Goal: Transaction & Acquisition: Subscribe to service/newsletter

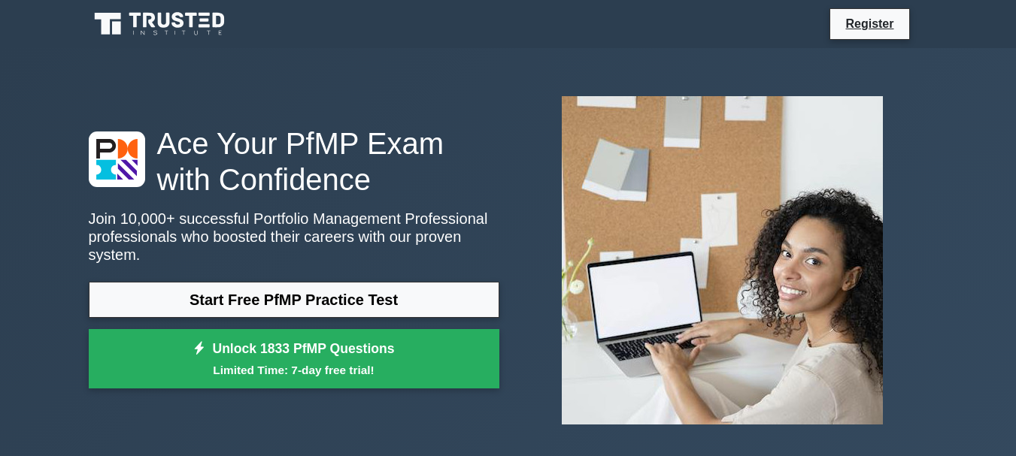
click at [378, 344] on link "Unlock 1833 PfMP Questions Limited Time: 7-day free trial!" at bounding box center [294, 359] width 411 height 60
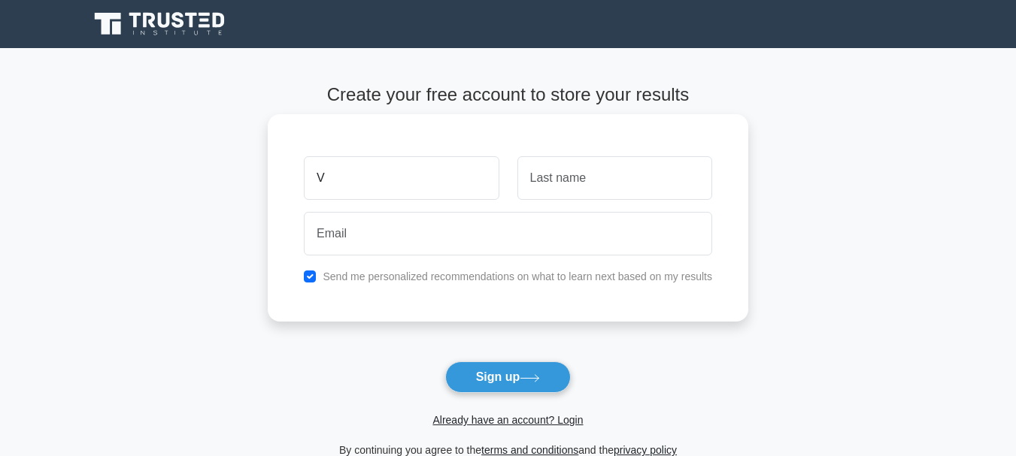
type input "[PERSON_NAME]"
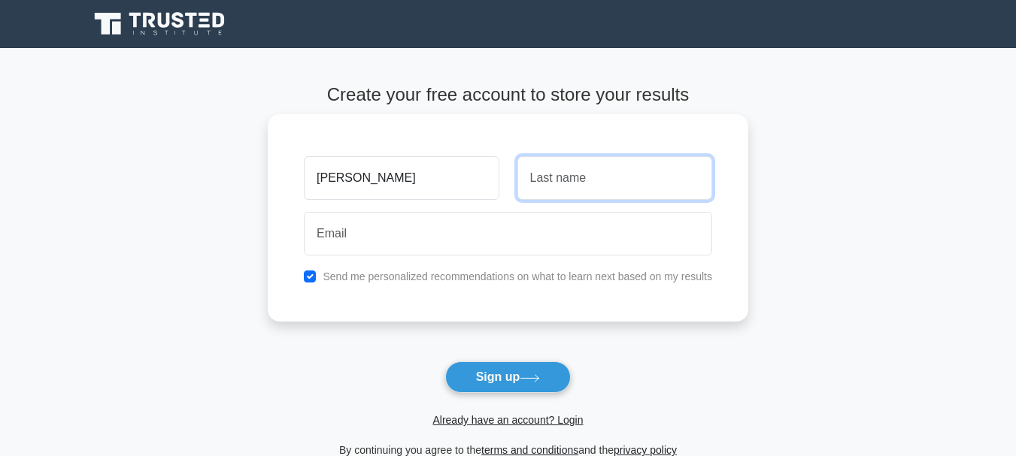
click at [541, 180] on input "text" at bounding box center [614, 178] width 195 height 44
type input "Okuku"
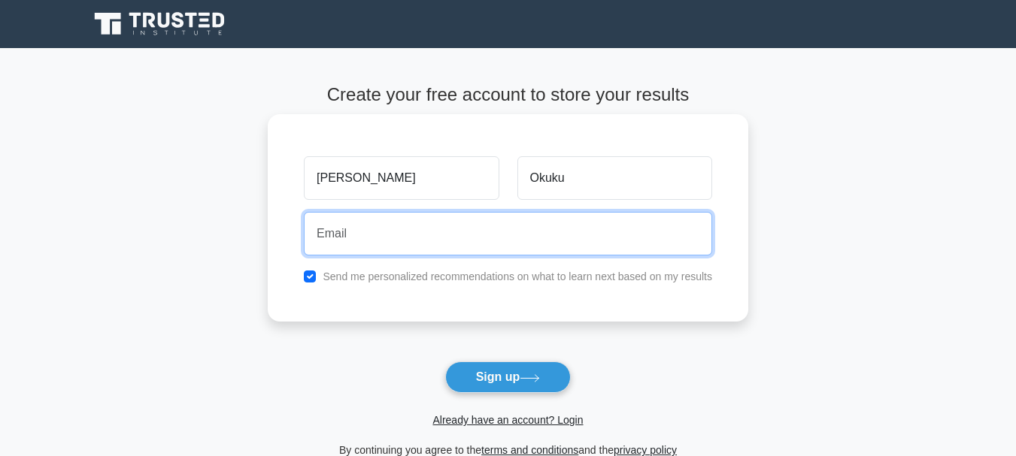
click at [581, 247] on input "email" at bounding box center [508, 234] width 408 height 44
type input "vincent@focusintiative.co.ke"
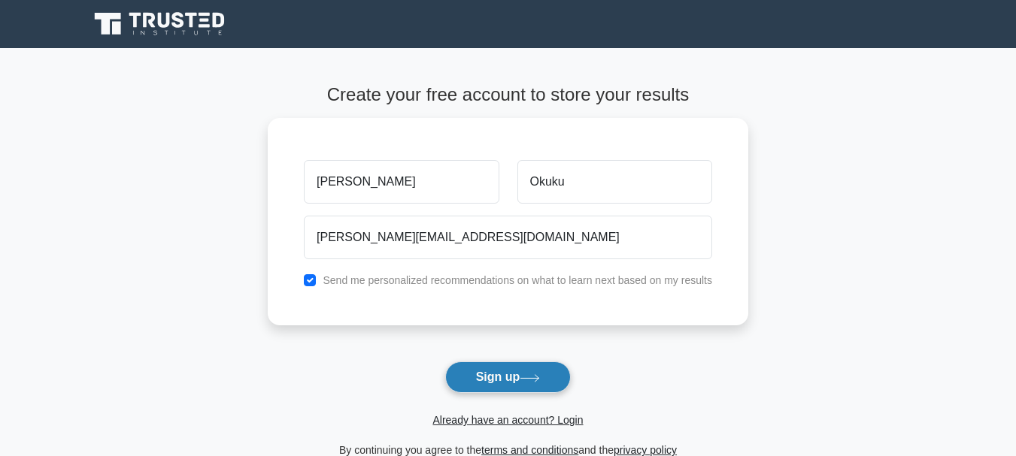
click at [538, 375] on icon at bounding box center [530, 378] width 20 height 8
